Goal: Task Accomplishment & Management: Manage account settings

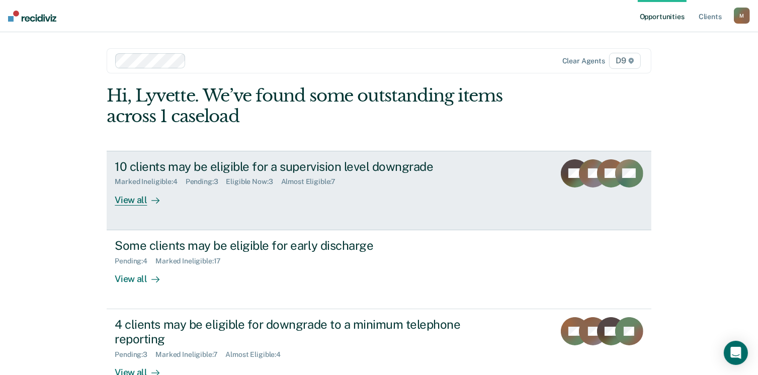
click at [135, 198] on div "View all" at bounding box center [143, 196] width 56 height 20
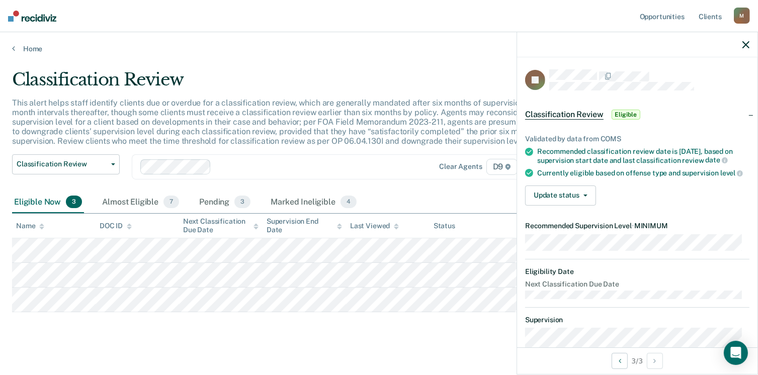
click at [749, 43] on icon "button" at bounding box center [746, 44] width 7 height 7
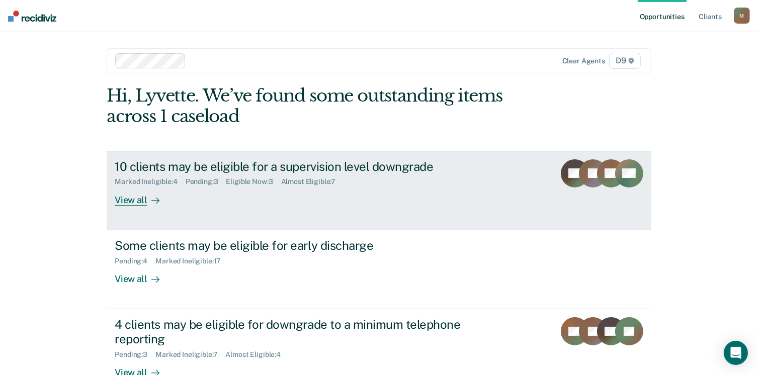
click at [130, 202] on div "View all" at bounding box center [143, 196] width 56 height 20
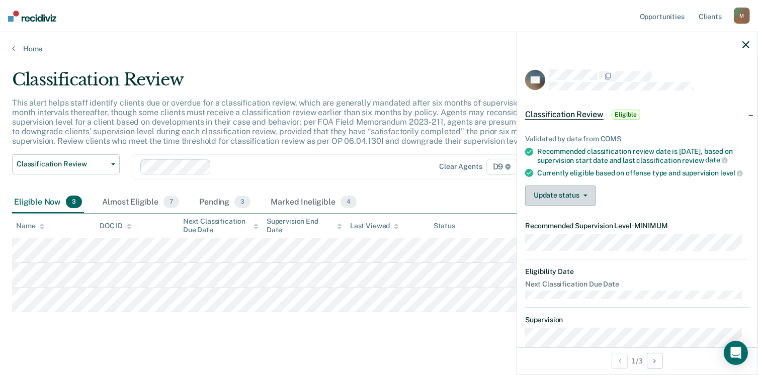
click at [564, 206] on button "Update status" at bounding box center [560, 196] width 71 height 20
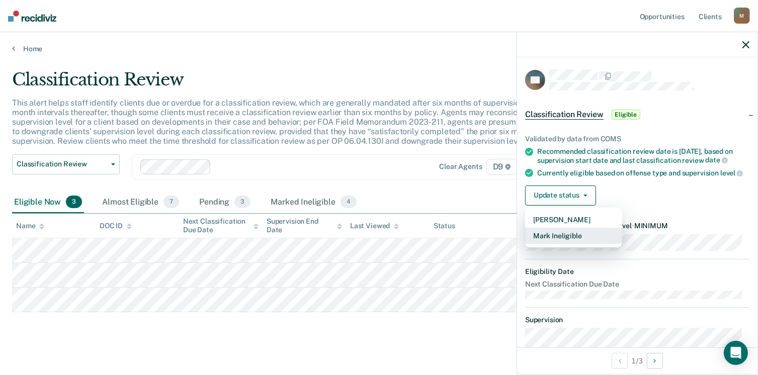
click at [551, 244] on button "Mark Ineligible" at bounding box center [573, 236] width 97 height 16
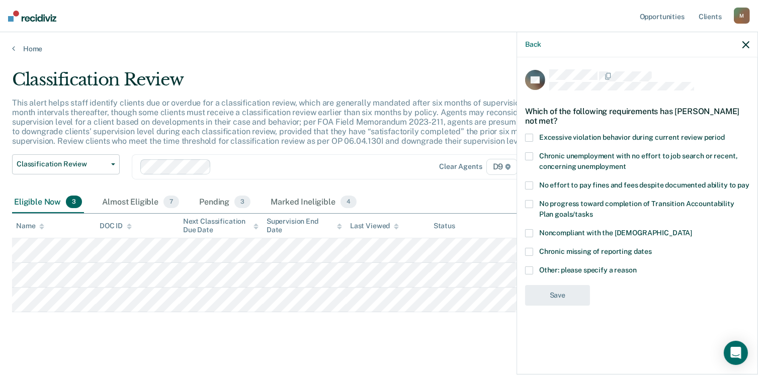
click at [531, 271] on span at bounding box center [529, 271] width 8 height 8
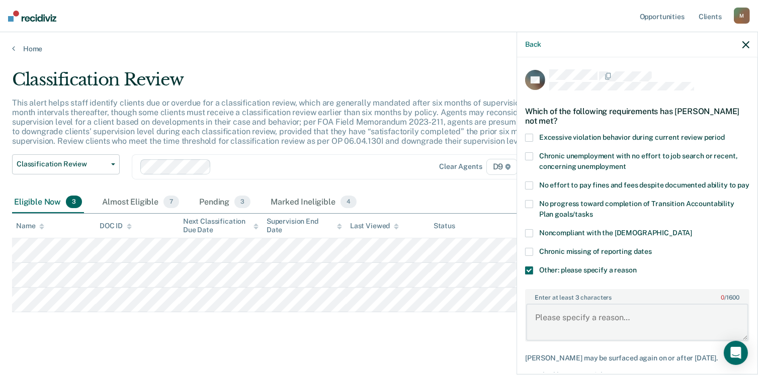
click at [567, 323] on textarea "Enter at least 3 characters 0 / 1600" at bounding box center [637, 322] width 222 height 37
type textarea "Has an Arson charge."
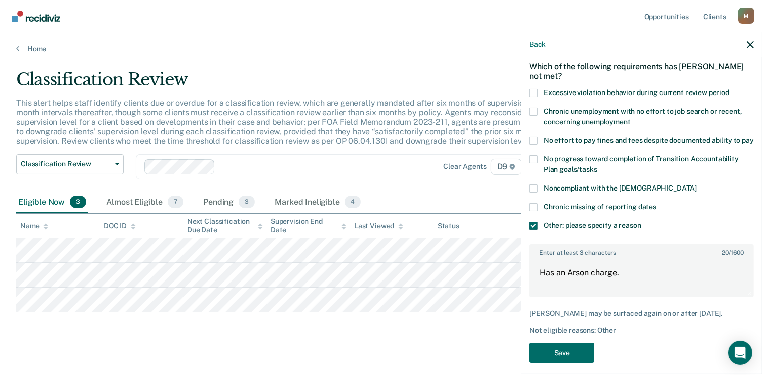
scroll to position [62, 0]
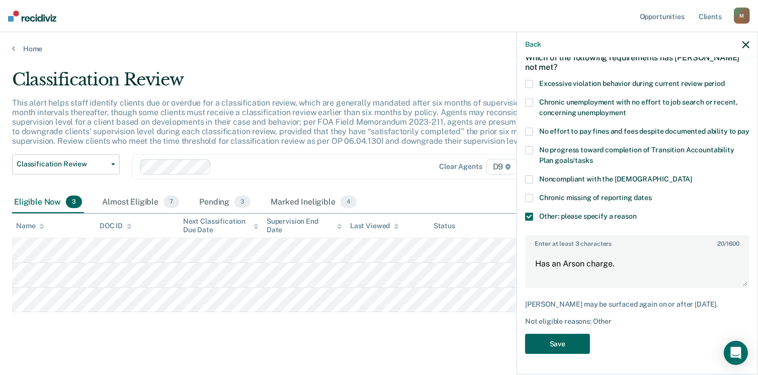
click at [565, 345] on button "Save" at bounding box center [557, 344] width 65 height 21
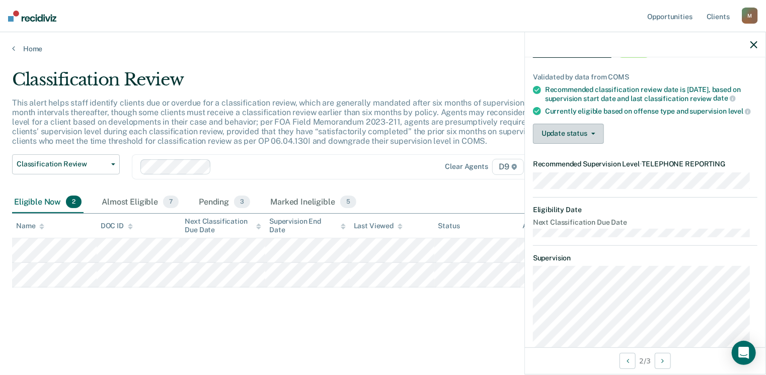
click at [586, 144] on button "Update status" at bounding box center [568, 134] width 71 height 20
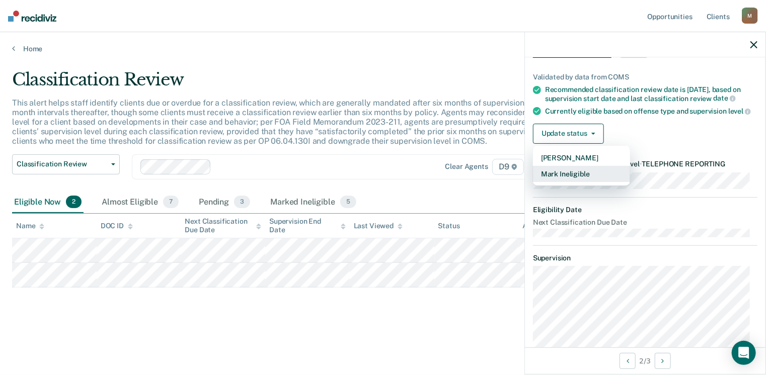
click at [590, 182] on button "Mark Ineligible" at bounding box center [581, 174] width 97 height 16
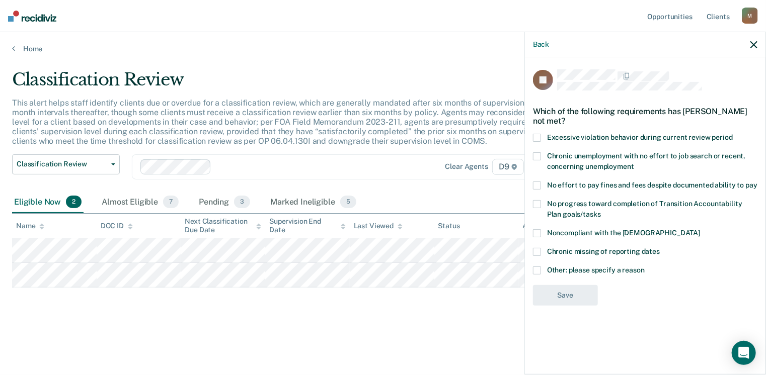
click at [542, 270] on label "Other: please specify a reason" at bounding box center [645, 272] width 224 height 11
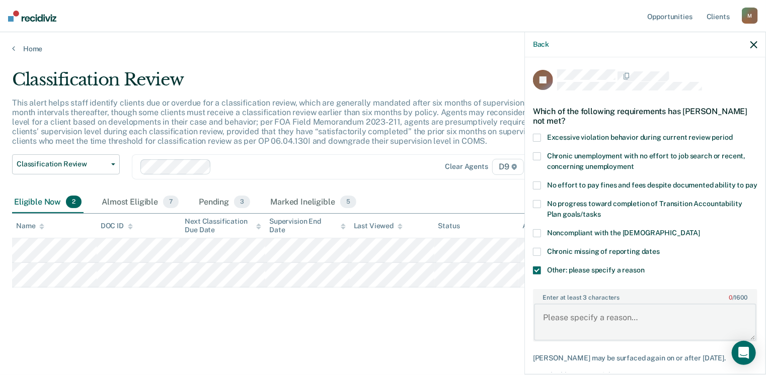
click at [569, 331] on textarea "Enter at least 3 characters 0 / 1600" at bounding box center [645, 322] width 222 height 37
type textarea "Just placed at Minimum on [DATE]"
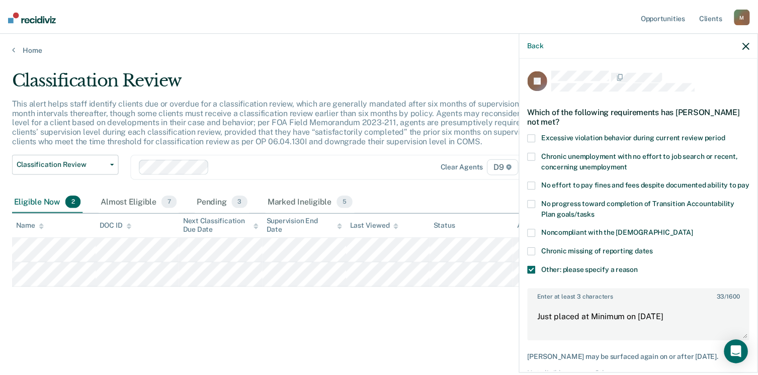
scroll to position [70, 0]
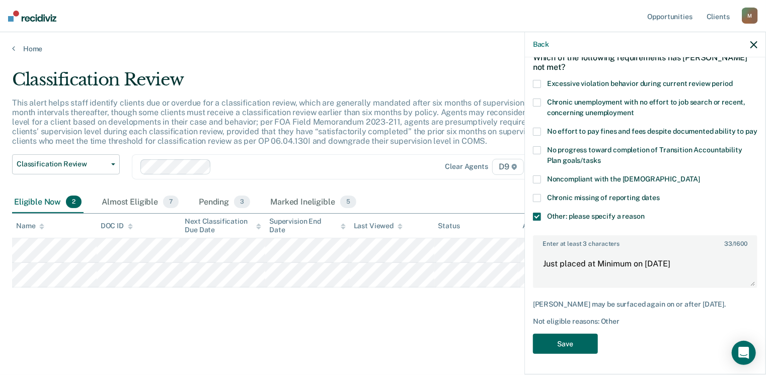
click at [562, 345] on button "Save" at bounding box center [565, 344] width 65 height 21
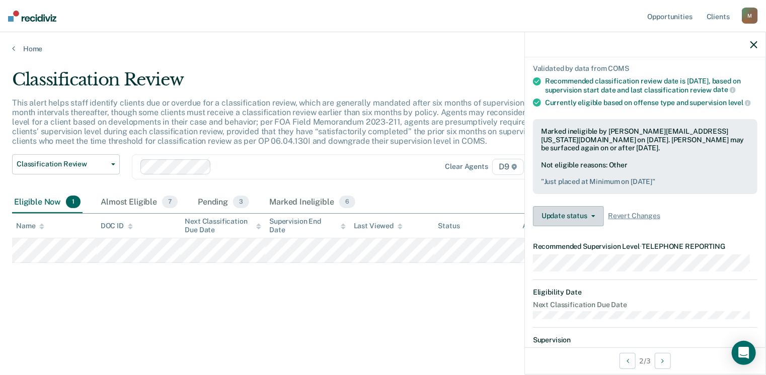
click at [559, 226] on button "Update status" at bounding box center [568, 216] width 71 height 20
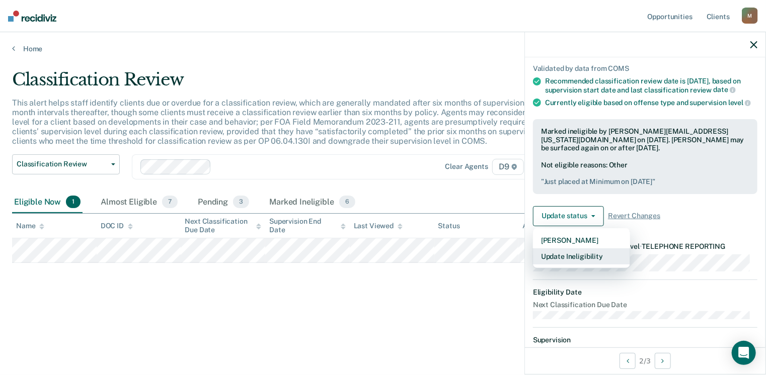
click at [563, 265] on button "Update Ineligibility" at bounding box center [581, 257] width 97 height 16
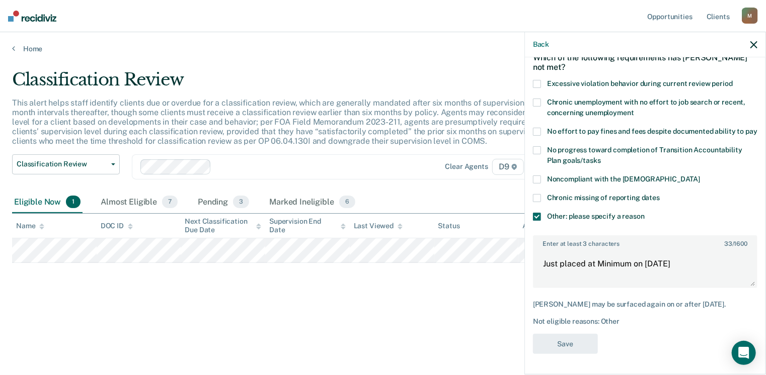
click at [753, 43] on icon "button" at bounding box center [753, 44] width 7 height 7
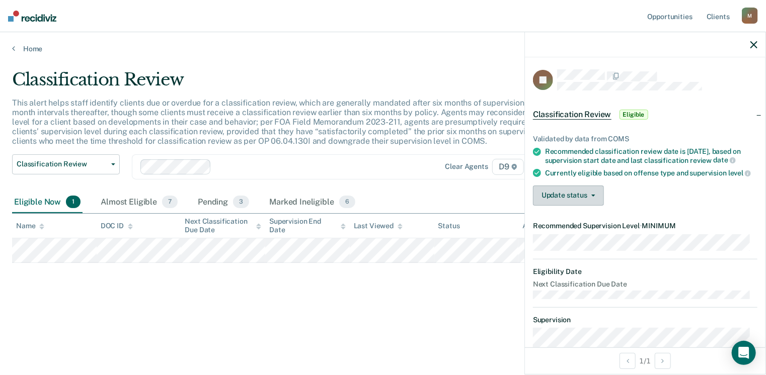
click at [580, 206] on button "Update status" at bounding box center [568, 196] width 71 height 20
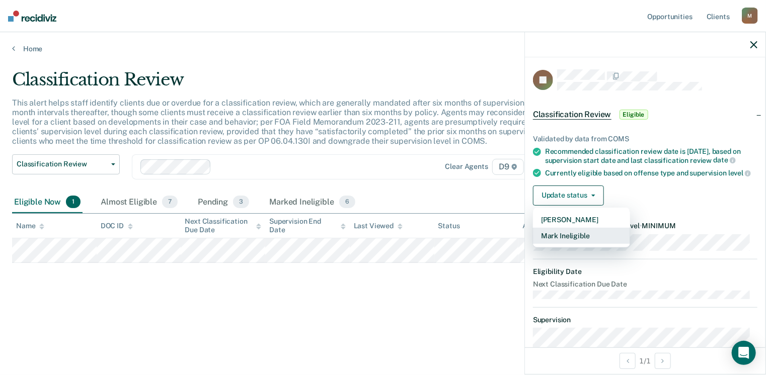
click at [567, 244] on button "Mark Ineligible" at bounding box center [581, 236] width 97 height 16
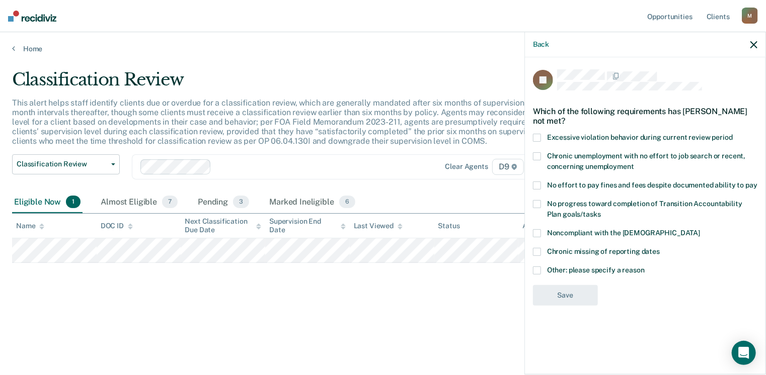
click at [538, 268] on span at bounding box center [537, 271] width 8 height 8
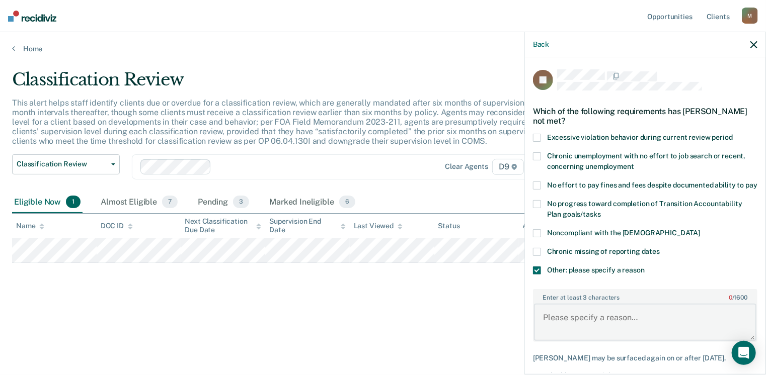
click at [556, 331] on textarea "Enter at least 3 characters 0 / 1600" at bounding box center [645, 322] width 222 height 37
type textarea "Not making"
drag, startPoint x: 589, startPoint y: 334, endPoint x: 539, endPoint y: 338, distance: 50.0
click at [539, 338] on textarea "Not making" at bounding box center [645, 322] width 222 height 37
click at [534, 185] on span at bounding box center [537, 186] width 8 height 8
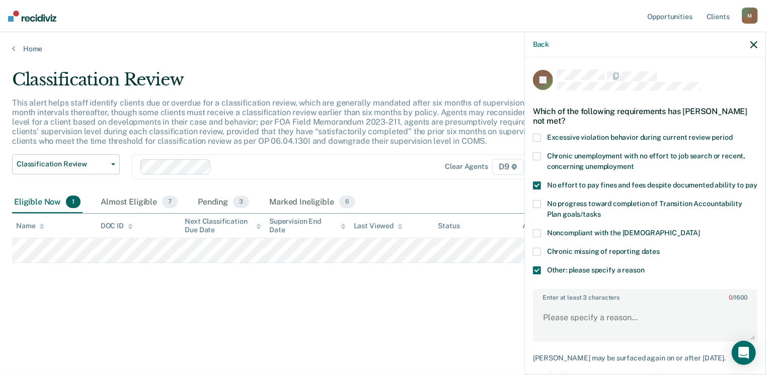
click at [534, 275] on span at bounding box center [537, 271] width 8 height 8
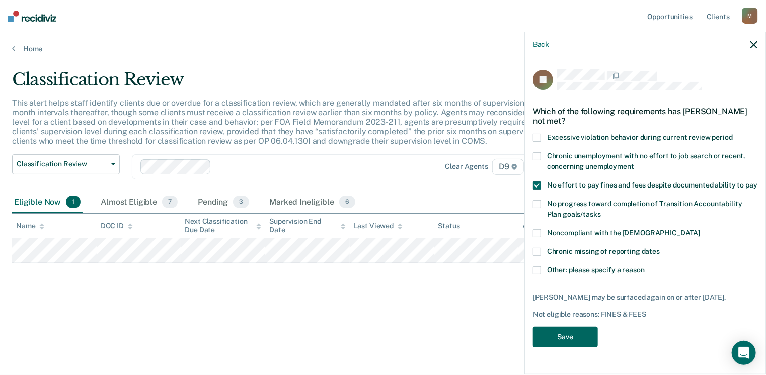
click at [578, 348] on button "Save" at bounding box center [565, 337] width 65 height 21
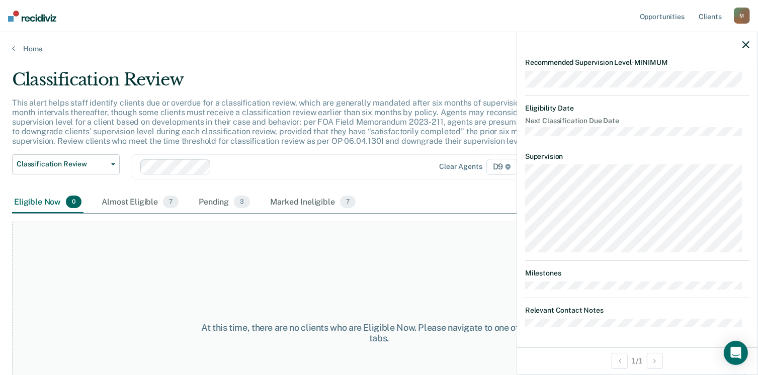
scroll to position [0, 0]
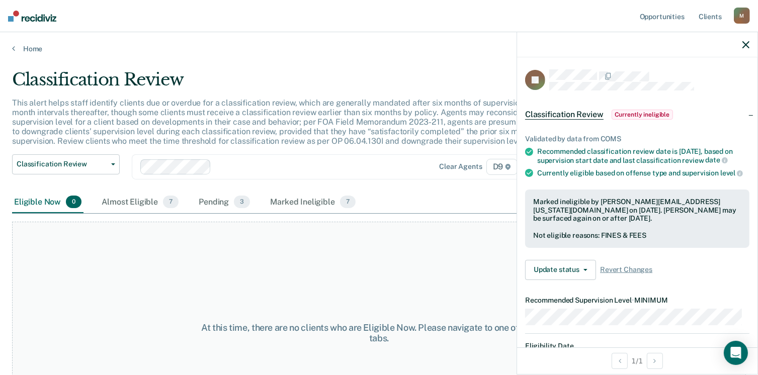
click at [744, 43] on icon "button" at bounding box center [746, 44] width 7 height 7
